Goal: Register for event/course

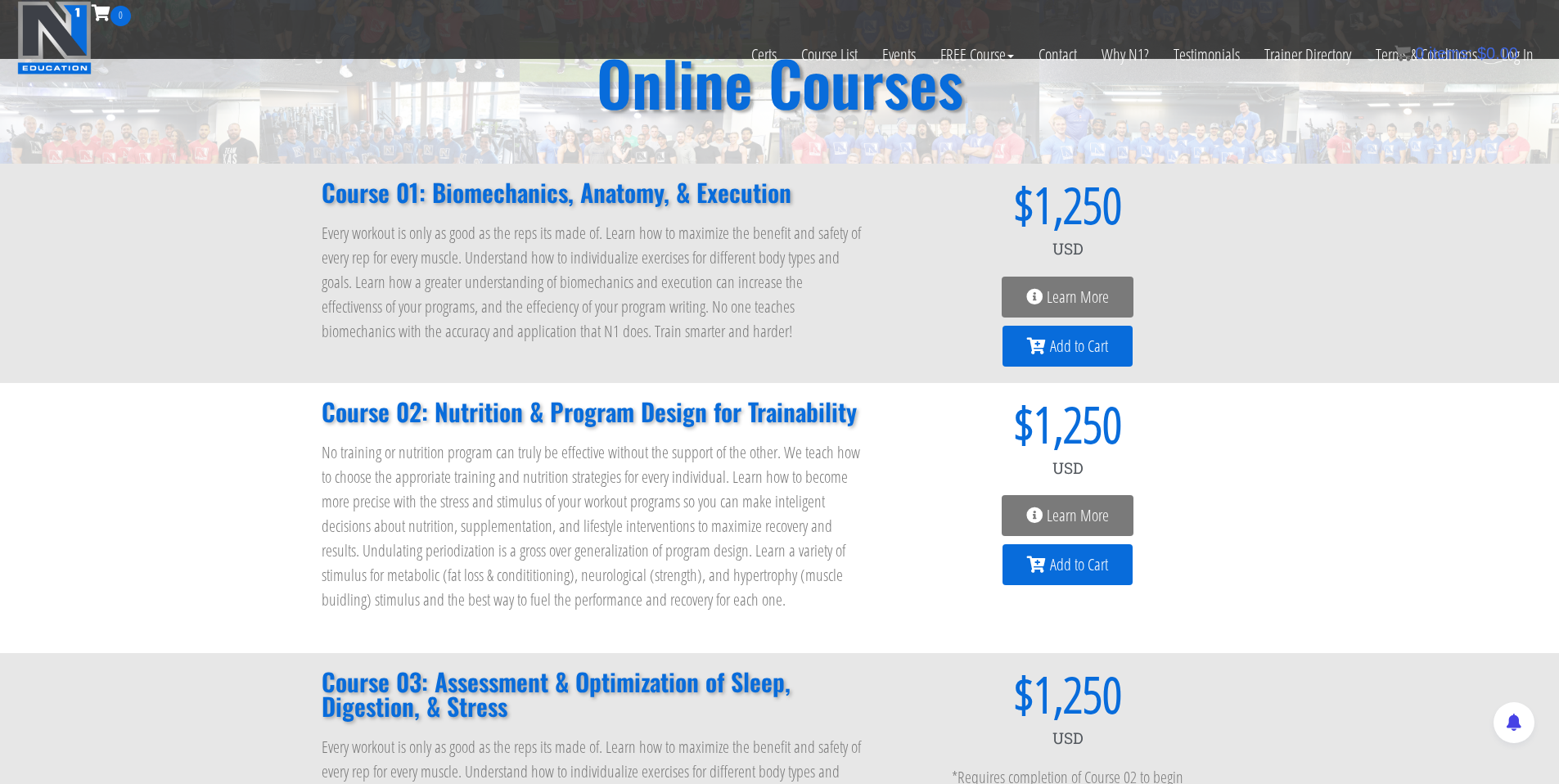
scroll to position [470, 0]
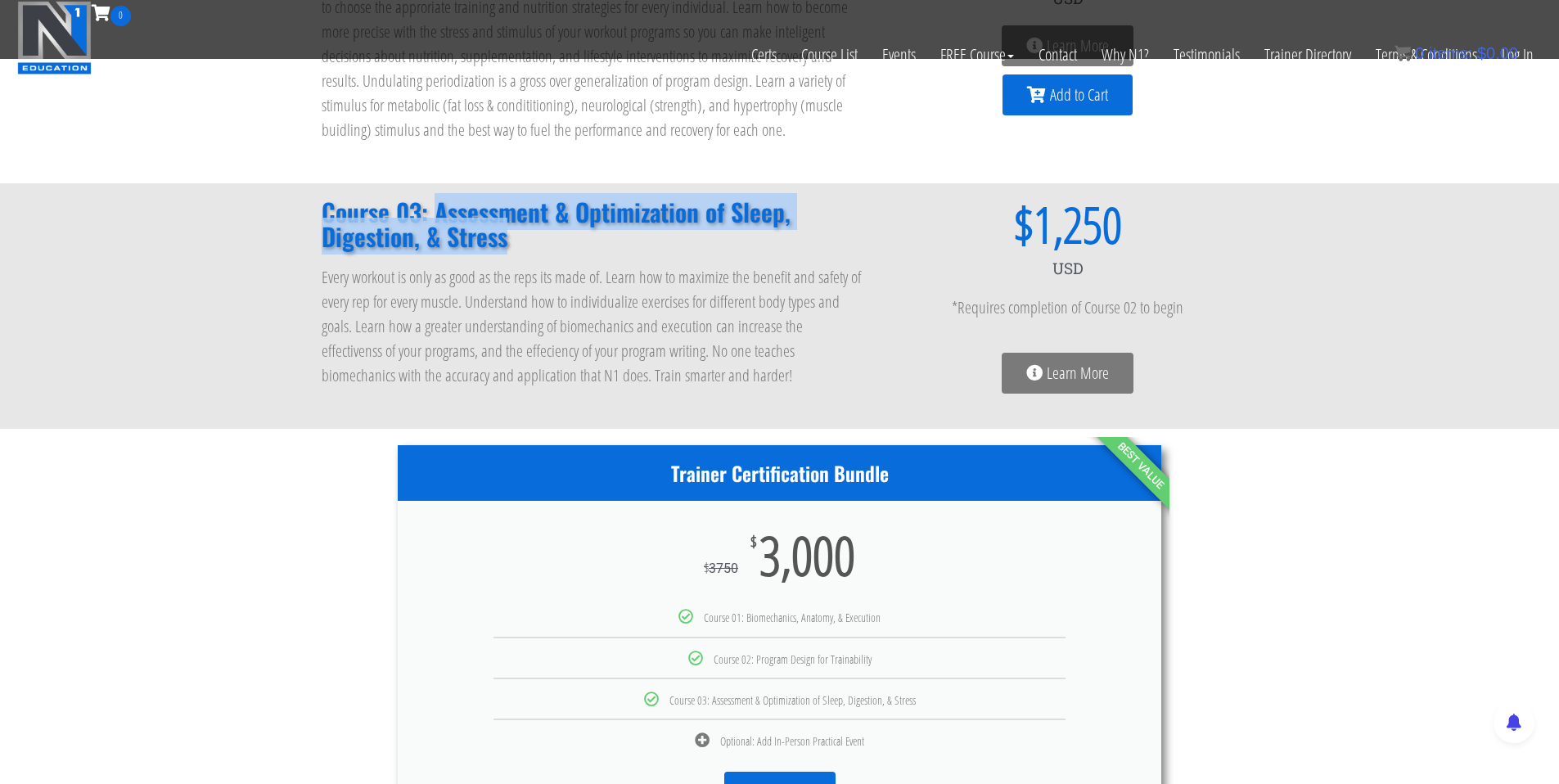
drag, startPoint x: 434, startPoint y: 205, endPoint x: 511, endPoint y: 242, distance: 85.4
click at [511, 242] on h2 "Course 03: Assessment & Optimization of Sleep, Digestion, & Stress" at bounding box center [593, 224] width 543 height 49
copy h2 "Assessment & Optimization of Sleep, Digestion, & Stress"
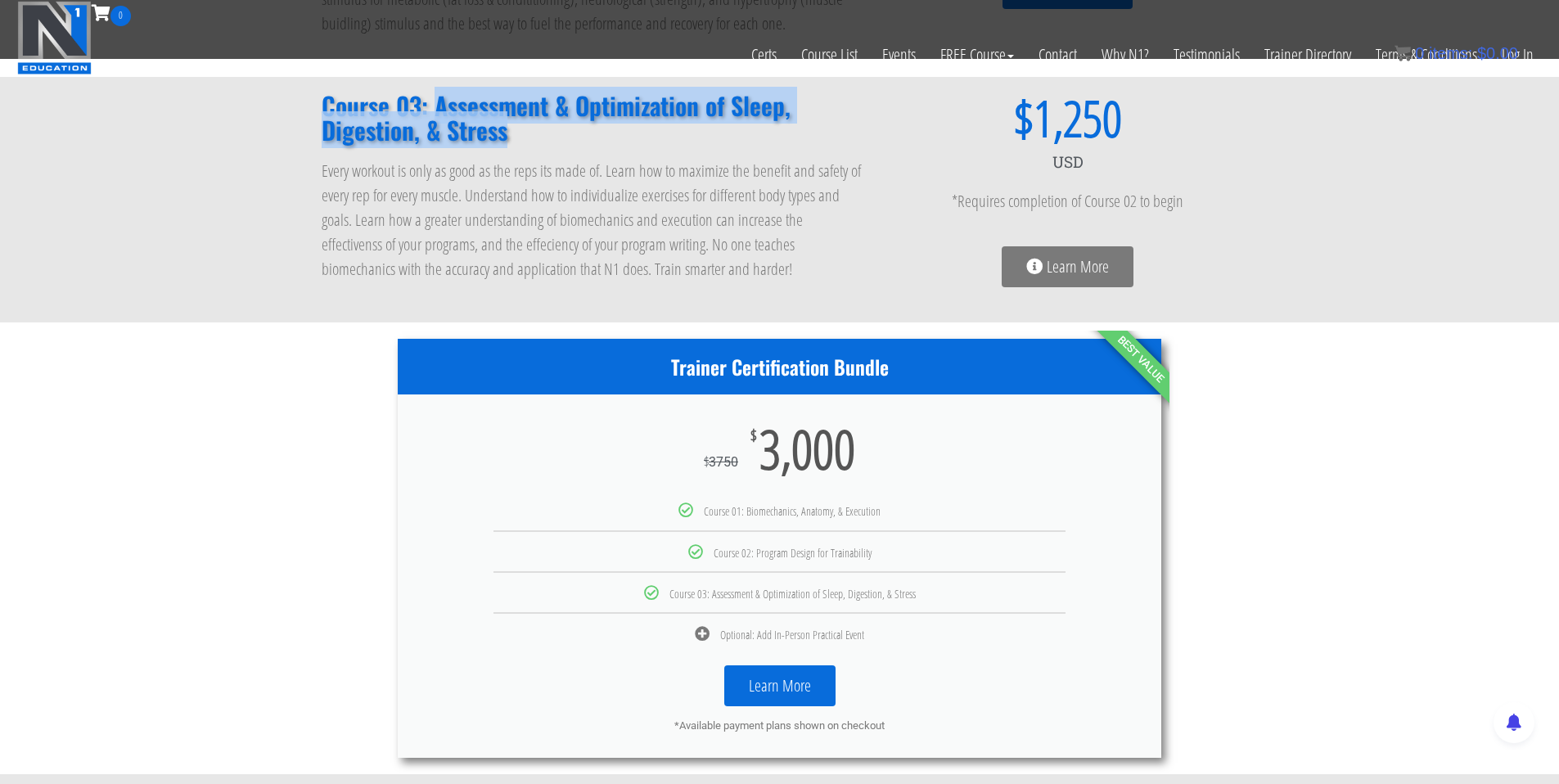
scroll to position [555, 0]
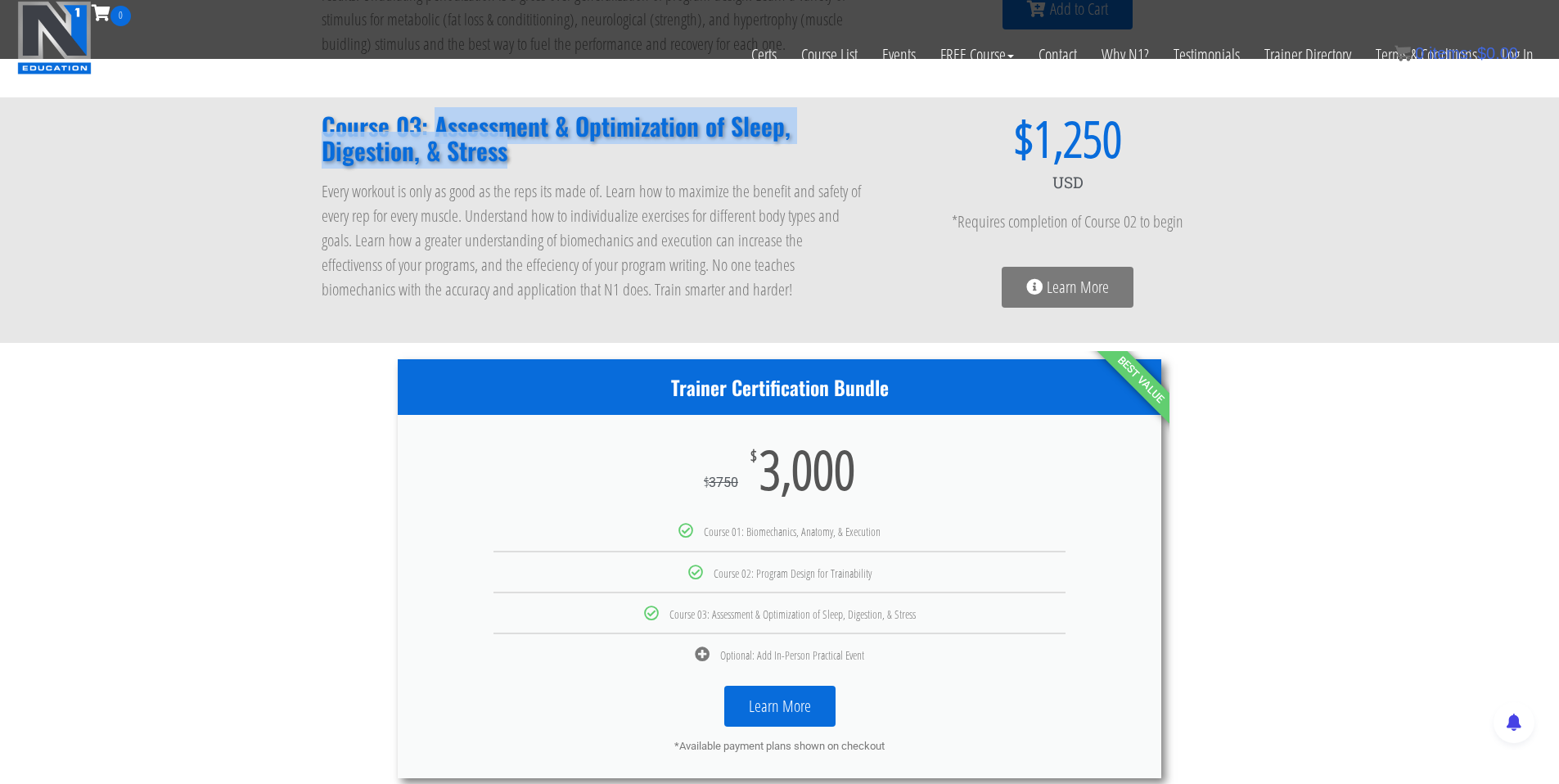
copy h2 "Assessment & Optimization of Sleep, Digestion, & Stress"
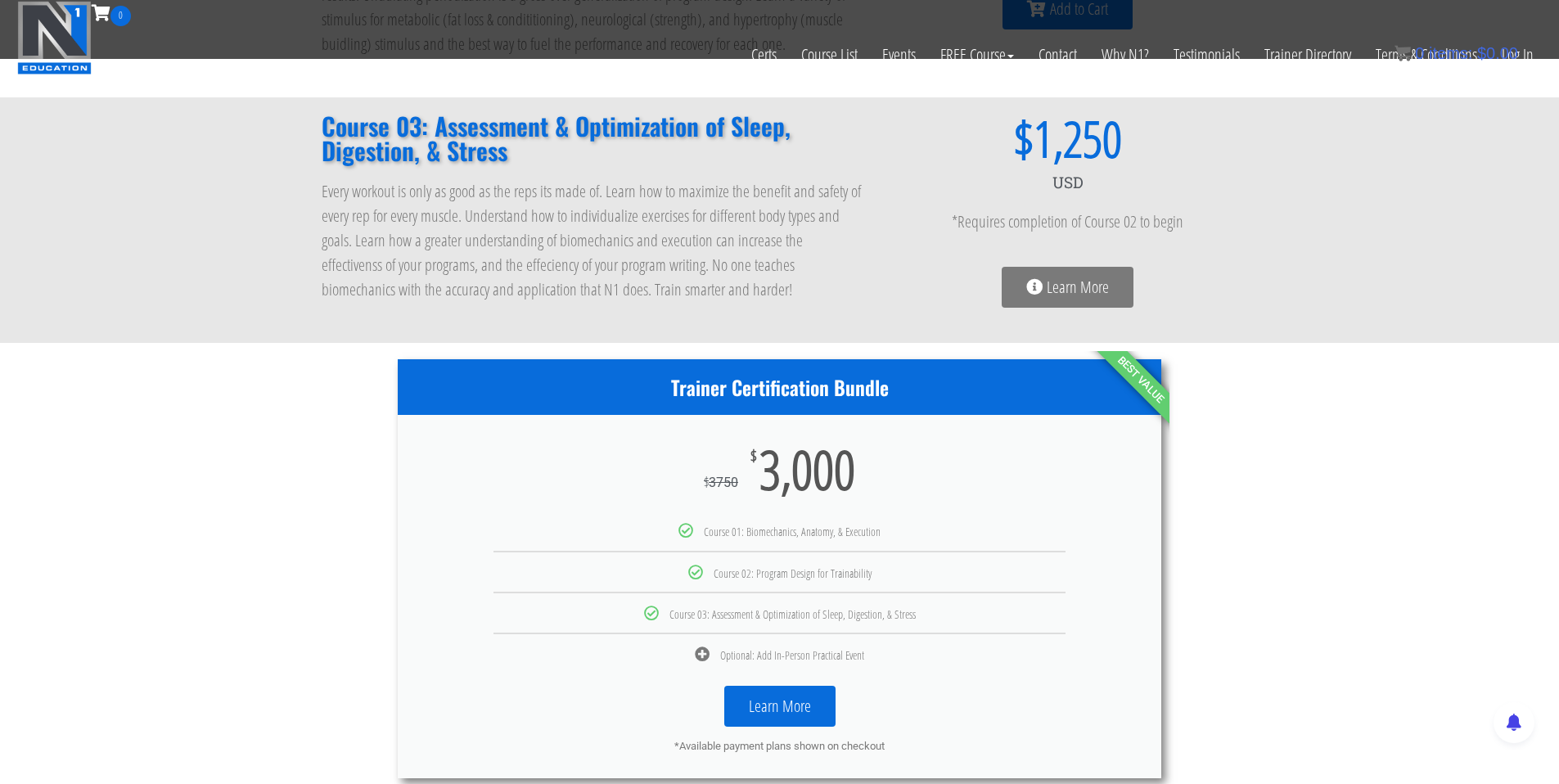
click at [731, 218] on p "Every workout is only as good as the reps its made of. Learn how to maximize th…" at bounding box center [593, 240] width 543 height 123
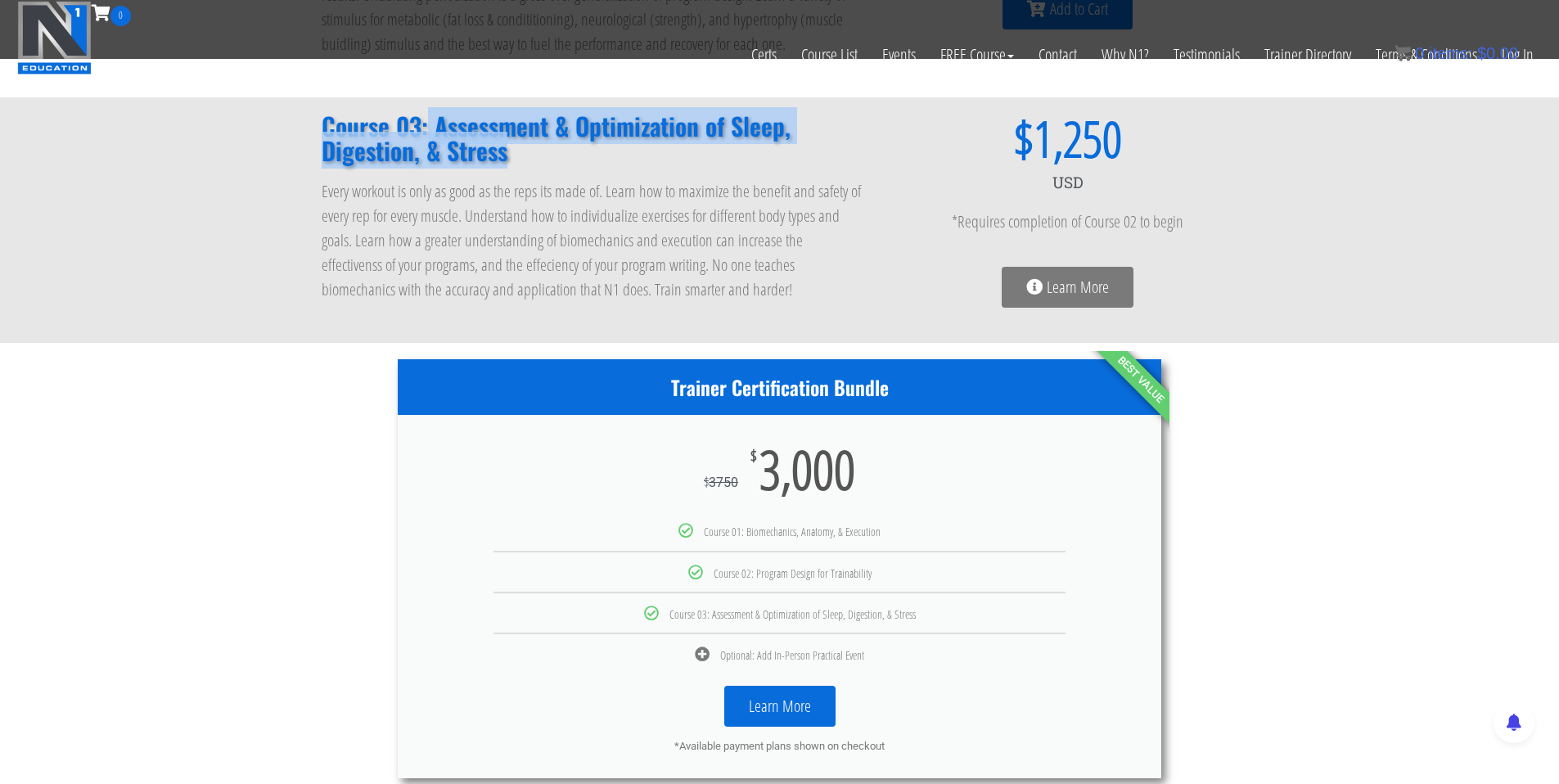
drag, startPoint x: 430, startPoint y: 123, endPoint x: 539, endPoint y: 160, distance: 115.1
click at [539, 160] on h2 "Course 03: Assessment & Optimization of Sleep, Digestion, & Stress" at bounding box center [593, 138] width 543 height 49
copy h2 "Assessment & Optimization of Sleep, Digestion, & Stress"
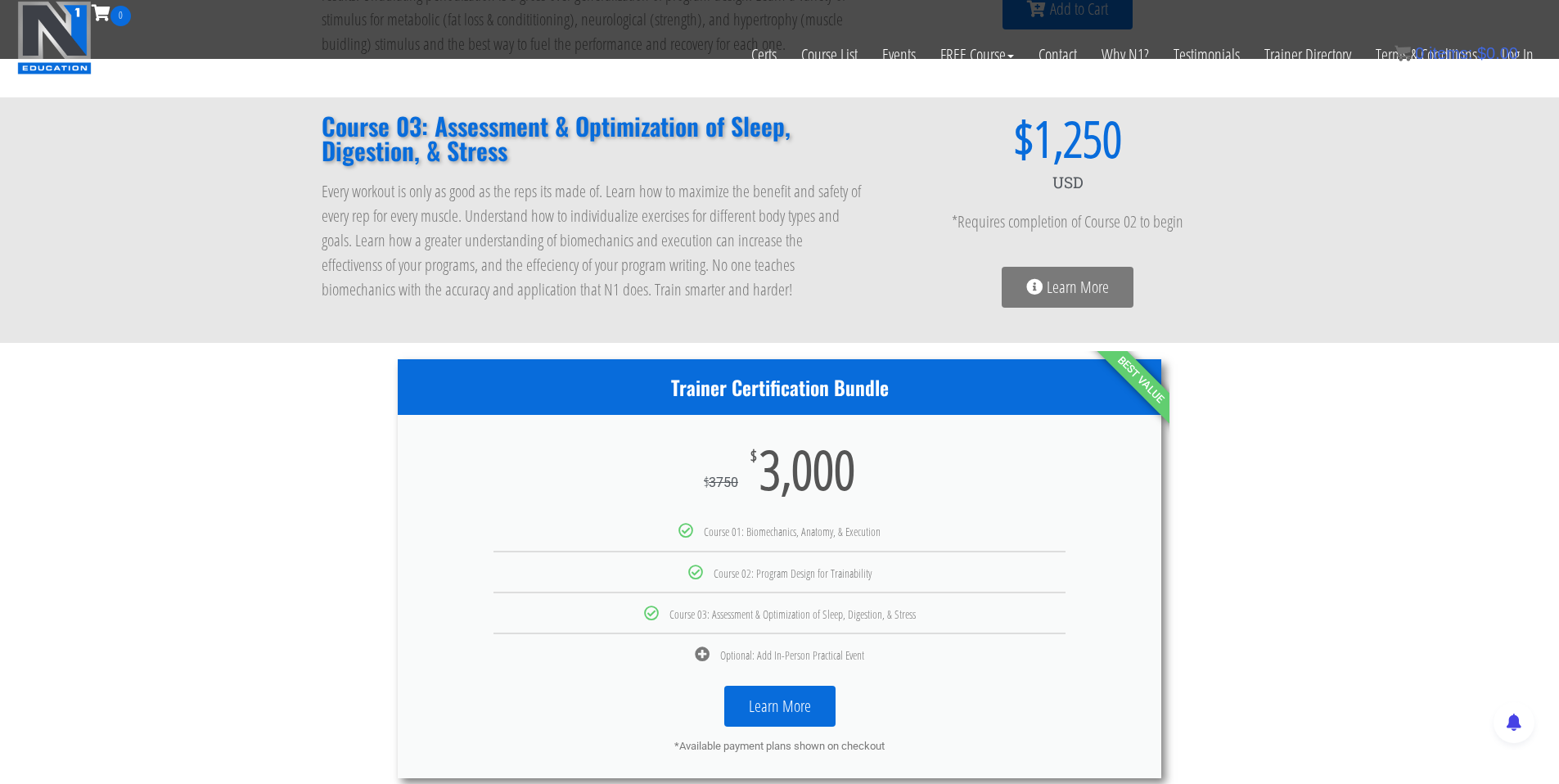
click at [295, 110] on div "Course 03: Assessment & Optimization of Sleep, Digestion, & Stress Every workou…" at bounding box center [779, 219] width 1559 height 245
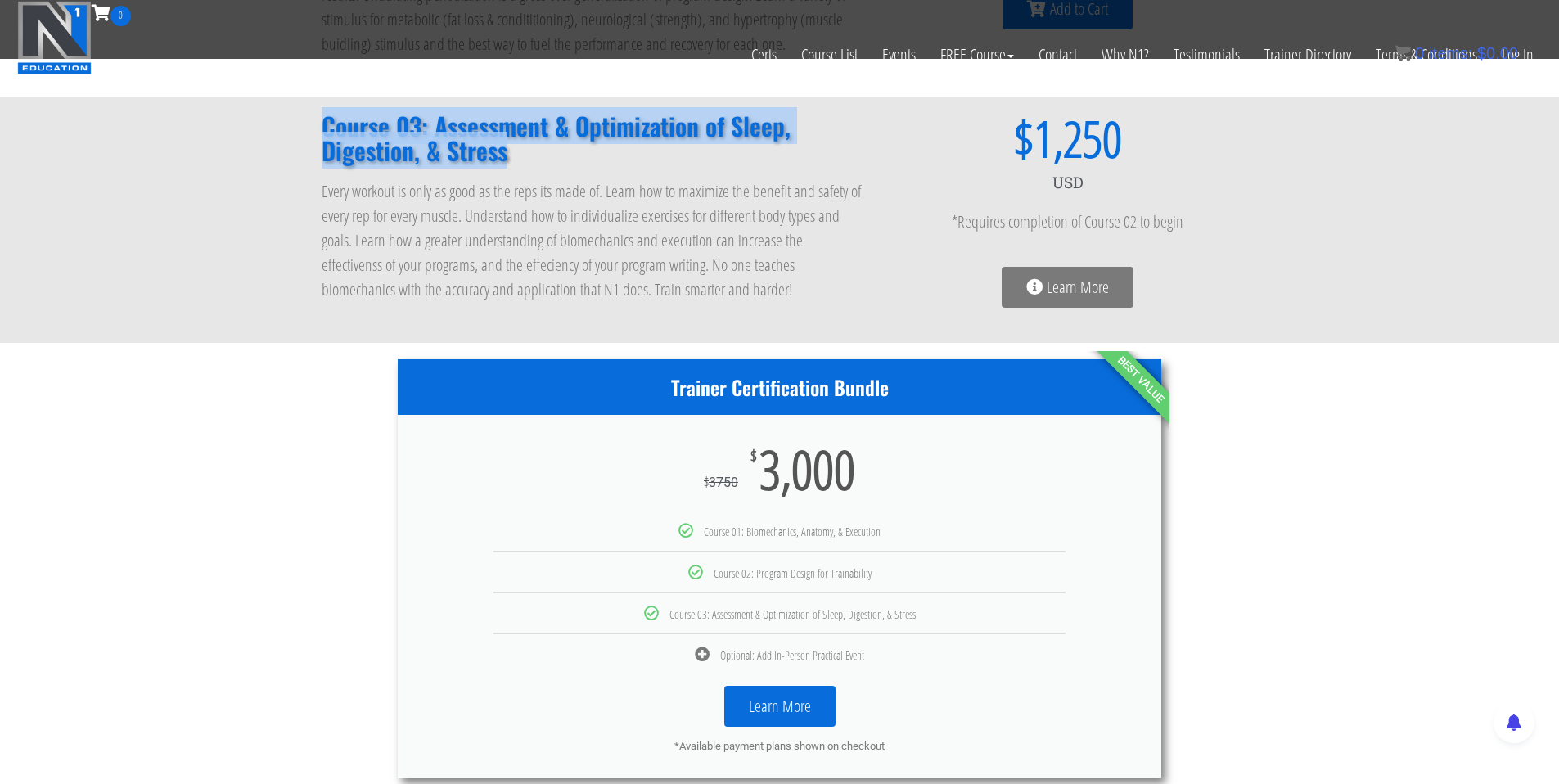
drag, startPoint x: 403, startPoint y: 121, endPoint x: 507, endPoint y: 150, distance: 108.0
click at [507, 150] on h2 "Course 03: Assessment & Optimization of Sleep, Digestion, & Stress" at bounding box center [593, 138] width 543 height 49
copy h2 "Course 03: Assessment & Optimization of Sleep, Digestion, & Stress"
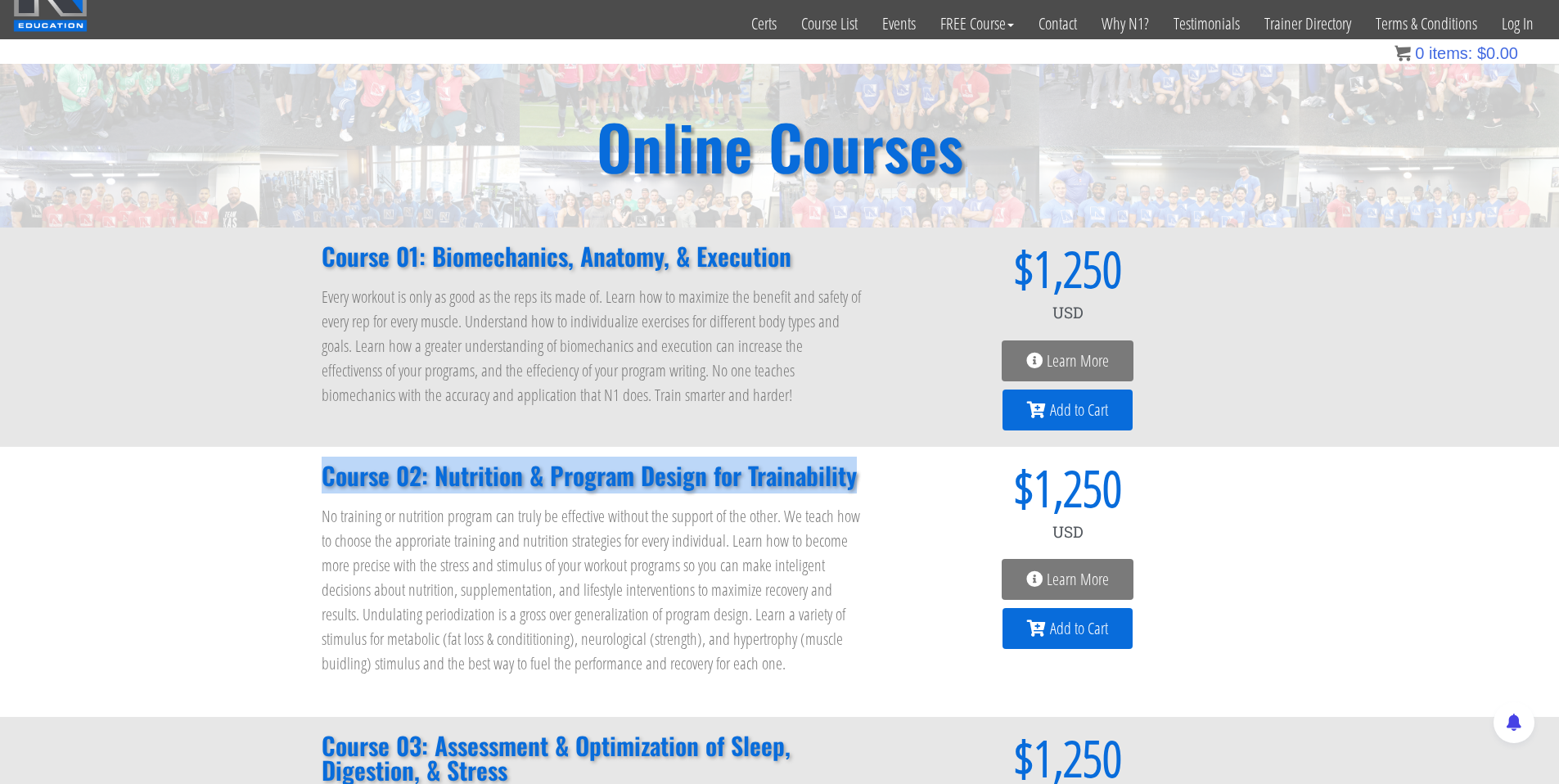
scroll to position [80, 0]
